Goal: Task Accomplishment & Management: Complete application form

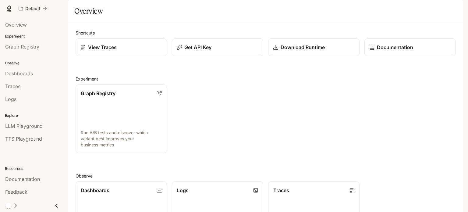
click at [426, 7] on span "Documentation" at bounding box center [427, 9] width 30 height 8
click at [106, 56] on link "View Traces" at bounding box center [121, 47] width 92 height 18
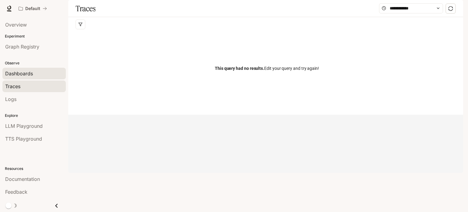
click at [25, 71] on span "Dashboards" at bounding box center [19, 73] width 28 height 7
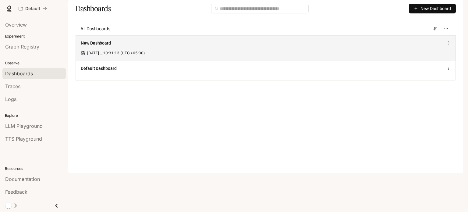
click at [105, 46] on span "New Dashboard" at bounding box center [96, 43] width 30 height 6
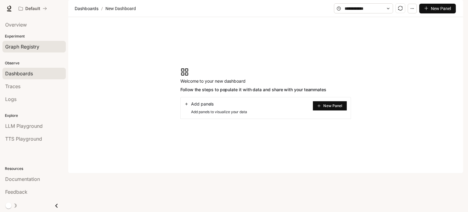
click at [23, 46] on span "Graph Registry" at bounding box center [22, 46] width 34 height 7
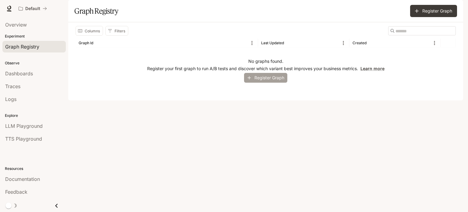
click at [272, 83] on button "Register Graph" at bounding box center [265, 78] width 43 height 10
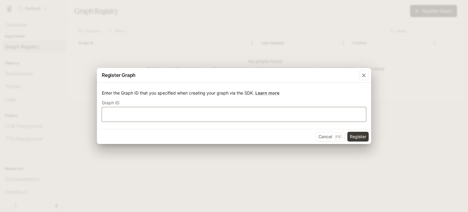
click at [197, 114] on input "text" at bounding box center [234, 114] width 264 height 6
paste input "**********"
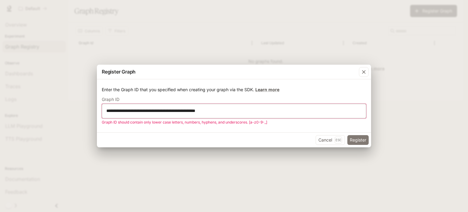
type input "**********"
click at [356, 139] on button "Register" at bounding box center [358, 140] width 21 height 10
click at [364, 72] on icon "button" at bounding box center [364, 72] width 4 height 4
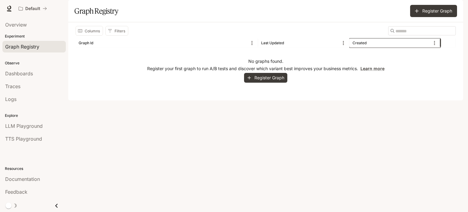
click at [358, 45] on div "Created" at bounding box center [360, 43] width 14 height 5
click at [390, 48] on div "Created" at bounding box center [392, 42] width 78 height 9
click at [426, 48] on div "Created" at bounding box center [392, 42] width 78 height 9
click at [411, 34] on input "Search" at bounding box center [420, 30] width 49 height 7
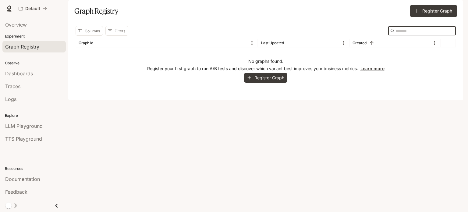
paste input "**********"
type input "**********"
click at [427, 83] on div "No graphs found. Register your first graph to run A/B tests and discover which …" at bounding box center [266, 70] width 381 height 45
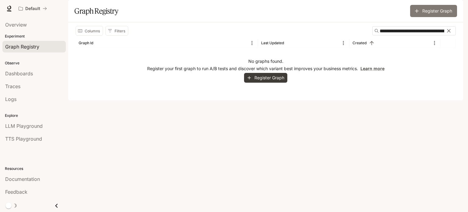
click at [437, 17] on button "Register Graph" at bounding box center [434, 11] width 47 height 12
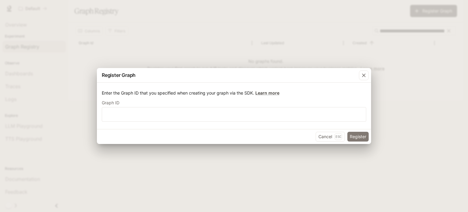
click at [356, 138] on button "Register" at bounding box center [358, 137] width 21 height 10
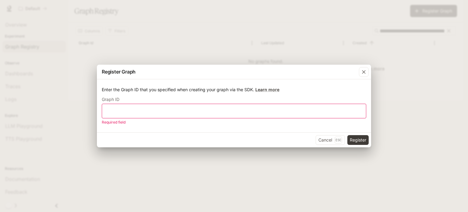
click at [359, 59] on div "Register Graph Enter the Graph ID that you specified when creating your graph v…" at bounding box center [234, 106] width 468 height 212
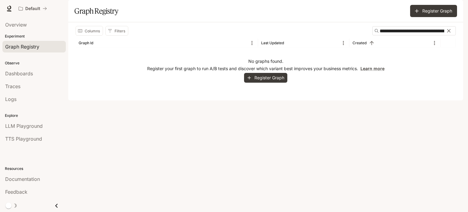
click at [359, 59] on div "Register Graph Enter the Graph ID that you specified when creating your graph v…" at bounding box center [234, 106] width 468 height 212
click at [454, 9] on img "button" at bounding box center [455, 8] width 9 height 9
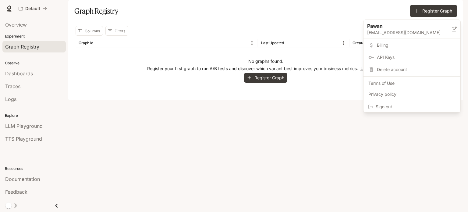
click at [295, 148] on div at bounding box center [234, 106] width 468 height 212
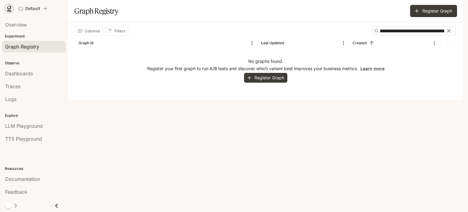
click at [10, 9] on icon at bounding box center [9, 7] width 4 height 4
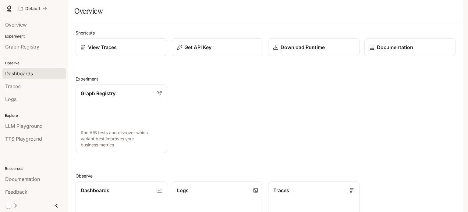
click at [27, 73] on span "Dashboards" at bounding box center [19, 73] width 28 height 7
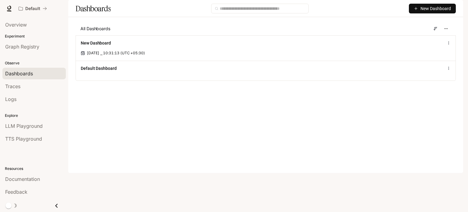
click at [424, 9] on span "Documentation" at bounding box center [427, 9] width 30 height 8
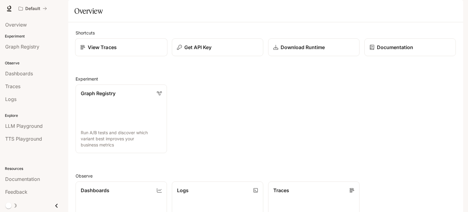
click at [115, 51] on p "View Traces" at bounding box center [102, 47] width 29 height 7
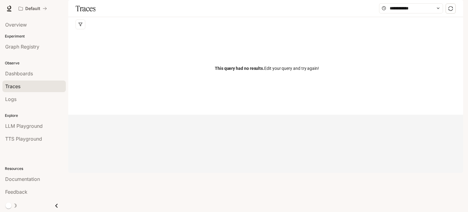
click at [457, 7] on img "button" at bounding box center [455, 8] width 9 height 9
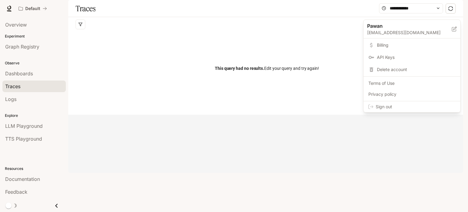
click at [388, 130] on div at bounding box center [234, 106] width 468 height 212
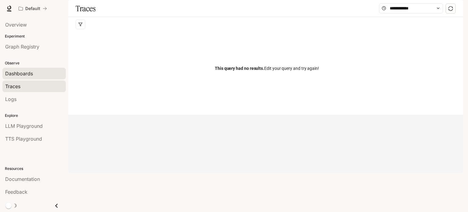
click at [23, 74] on span "Dashboards" at bounding box center [19, 73] width 28 height 7
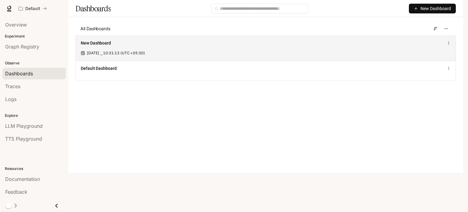
click at [114, 61] on div "New Dashboard Sep 11, 2025 ⎯ 10:31:13 (UTC +05:30)" at bounding box center [266, 47] width 380 height 25
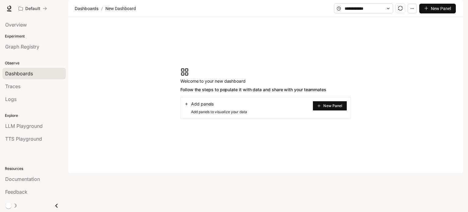
click at [332, 111] on button "New Panel" at bounding box center [330, 106] width 34 height 10
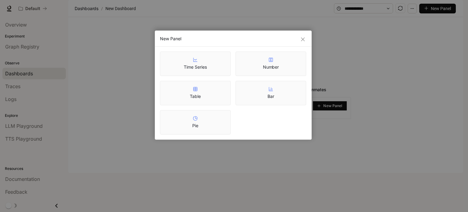
click at [435, 82] on div "New Panel Time Series Number Table Bar Pie" at bounding box center [234, 106] width 468 height 212
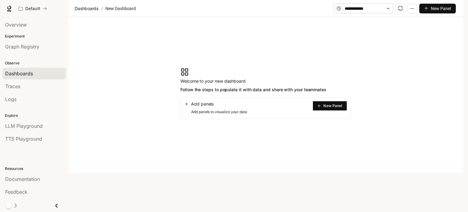
click at [439, 12] on span "New Panel" at bounding box center [441, 8] width 20 height 7
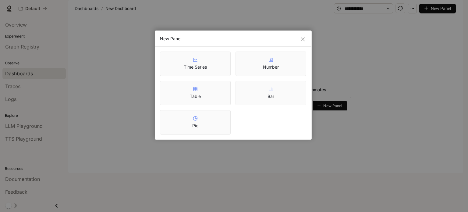
click at [439, 127] on div "New Panel Time Series Number Table Bar Pie" at bounding box center [234, 106] width 468 height 212
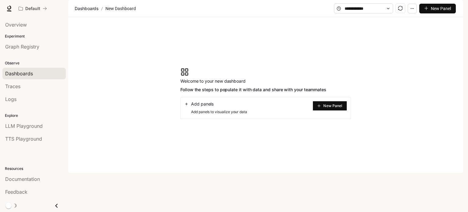
click at [386, 13] on span at bounding box center [363, 8] width 59 height 10
click at [414, 11] on icon "button" at bounding box center [413, 8] width 4 height 4
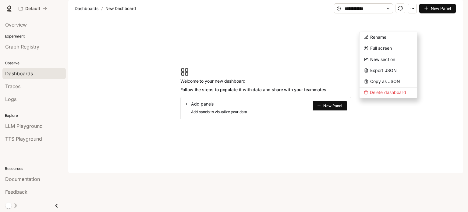
click at [391, 133] on section "Welcome to your new dashboard Follow the steps to populate it with data and sha…" at bounding box center [265, 93] width 395 height 152
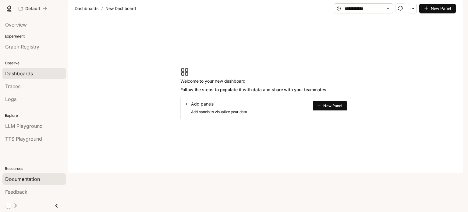
click at [35, 177] on span "Documentation" at bounding box center [22, 178] width 35 height 7
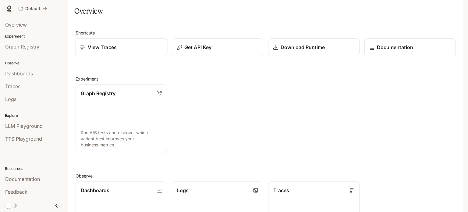
click at [98, 51] on p "View Traces" at bounding box center [102, 47] width 29 height 7
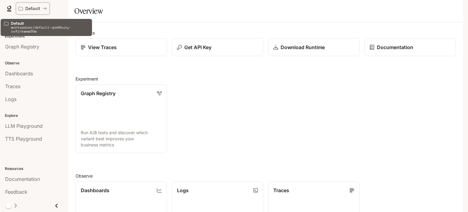
click at [34, 8] on p "Default" at bounding box center [32, 8] width 15 height 5
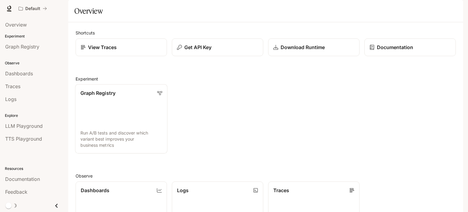
click at [109, 97] on p "Graph Registry" at bounding box center [98, 92] width 35 height 7
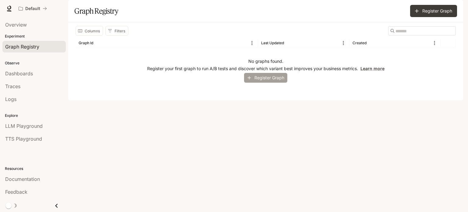
click at [272, 83] on button "Register Graph" at bounding box center [265, 78] width 43 height 10
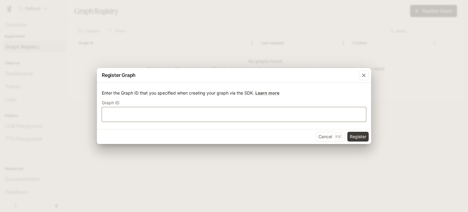
click at [245, 112] on input "text" at bounding box center [234, 114] width 264 height 6
paste input "**********"
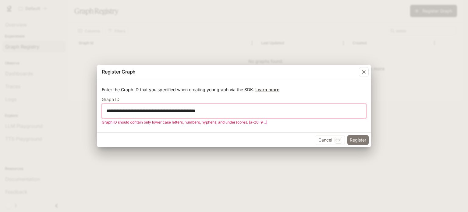
type input "**********"
click at [365, 142] on button "Register" at bounding box center [358, 140] width 21 height 10
click at [365, 73] on icon "button" at bounding box center [364, 72] width 4 height 4
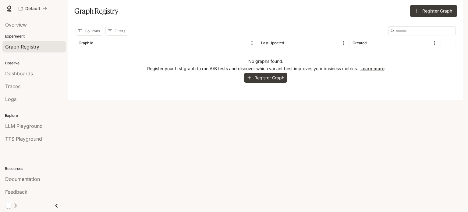
click at [430, 5] on span "Documentation" at bounding box center [427, 9] width 30 height 8
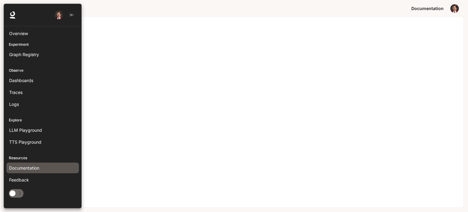
click at [34, 165] on span "Documentation" at bounding box center [24, 168] width 30 height 6
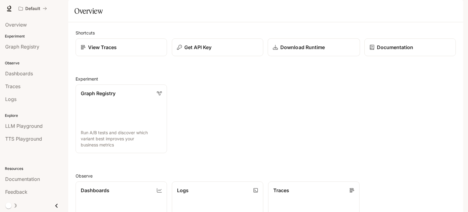
click at [295, 51] on p "Download Runtime" at bounding box center [303, 47] width 45 height 7
click at [221, 81] on div "Shortcuts View Traces Get API Key Download Runtime Documentation Experiment Gra…" at bounding box center [266, 188] width 381 height 317
click at [108, 97] on p "Graph Registry" at bounding box center [98, 92] width 35 height 7
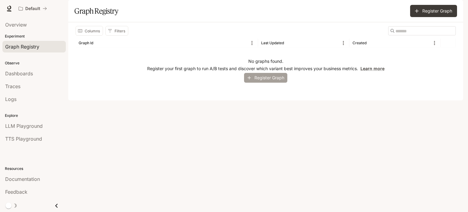
click at [265, 83] on button "Register Graph" at bounding box center [265, 78] width 43 height 10
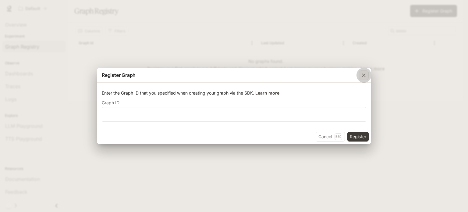
click at [365, 74] on icon "button" at bounding box center [364, 75] width 6 height 6
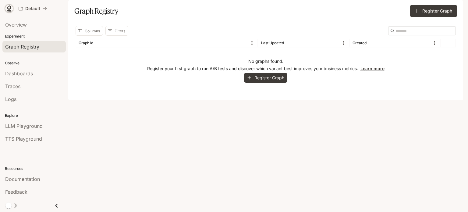
click at [9, 7] on icon at bounding box center [9, 8] width 6 height 6
click at [9, 8] on icon at bounding box center [9, 8] width 6 height 6
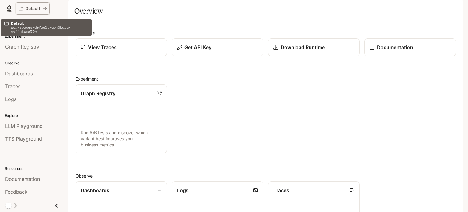
click at [47, 7] on button "Default" at bounding box center [33, 8] width 34 height 12
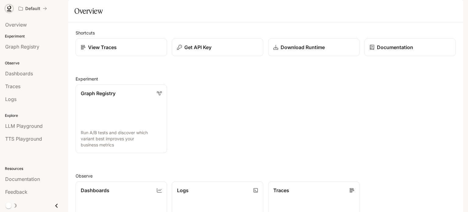
click at [8, 6] on icon at bounding box center [9, 8] width 6 height 6
click at [18, 23] on span "Overview" at bounding box center [16, 24] width 22 height 7
click at [10, 5] on link at bounding box center [9, 8] width 9 height 9
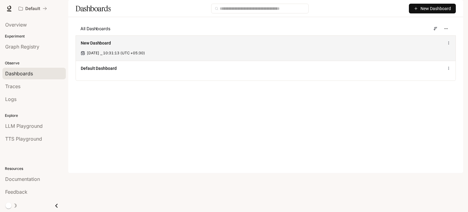
click at [450, 45] on icon at bounding box center [449, 43] width 4 height 4
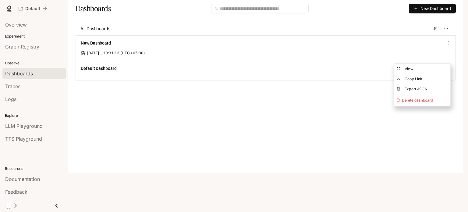
click at [295, 90] on main "Dashboards New Dashboard All Dashboards New Dashboard Sep 11, 2025 ⎯ 10:31:13 (…" at bounding box center [265, 45] width 395 height 90
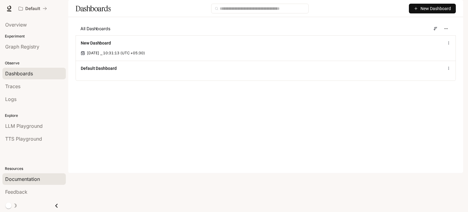
click at [33, 178] on span "Documentation" at bounding box center [22, 178] width 35 height 7
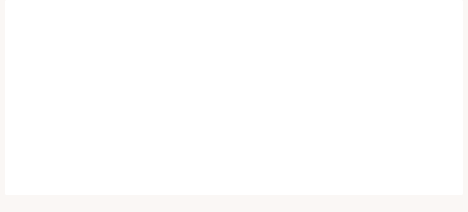
click at [427, 7] on span "Documentation" at bounding box center [428, 9] width 32 height 8
